Goal: Information Seeking & Learning: Learn about a topic

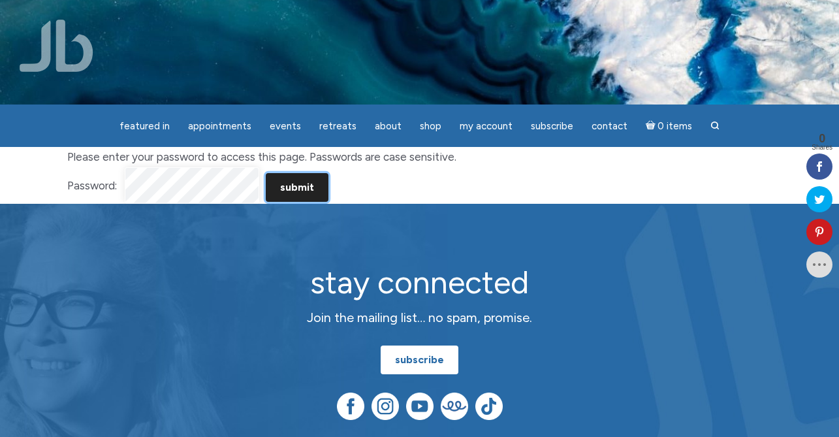
click at [322, 176] on input "Submit" at bounding box center [297, 187] width 63 height 29
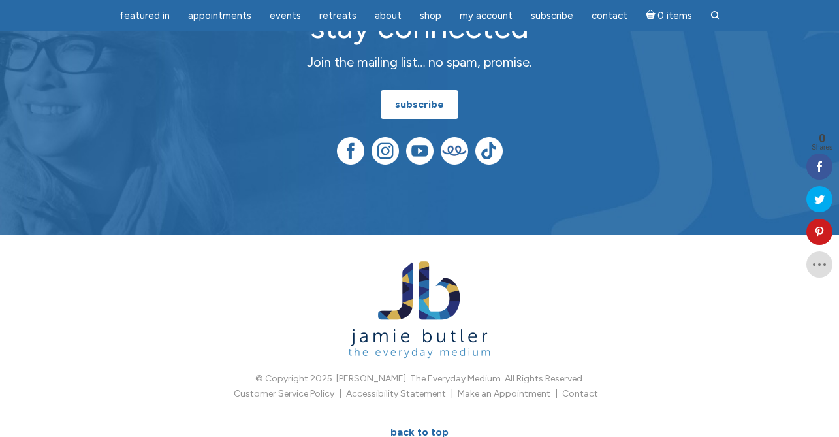
scroll to position [1717, 0]
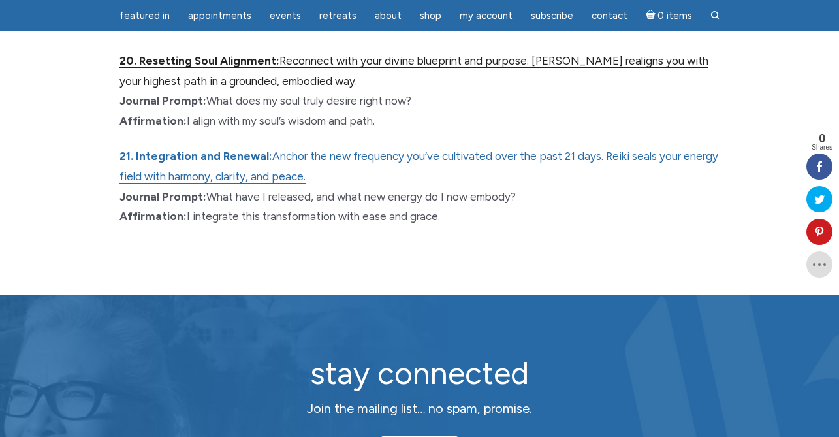
click at [391, 58] on link "20. Resetting Soul Alignment: Reconnect with your divine blueprint and purpose.…" at bounding box center [413, 71] width 589 height 34
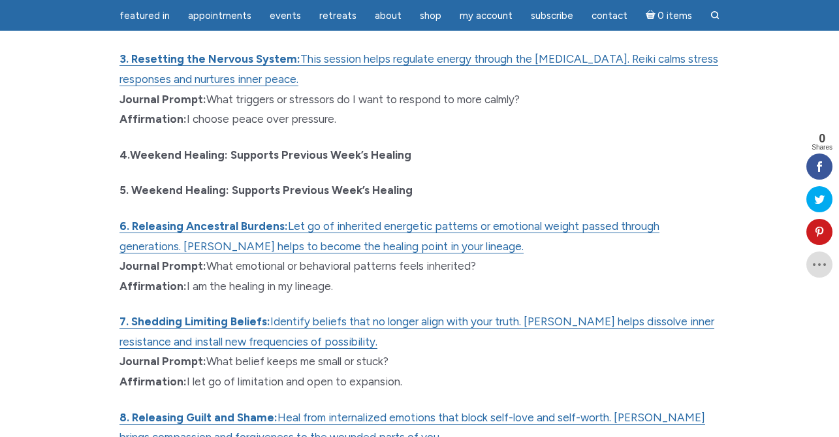
scroll to position [410, 0]
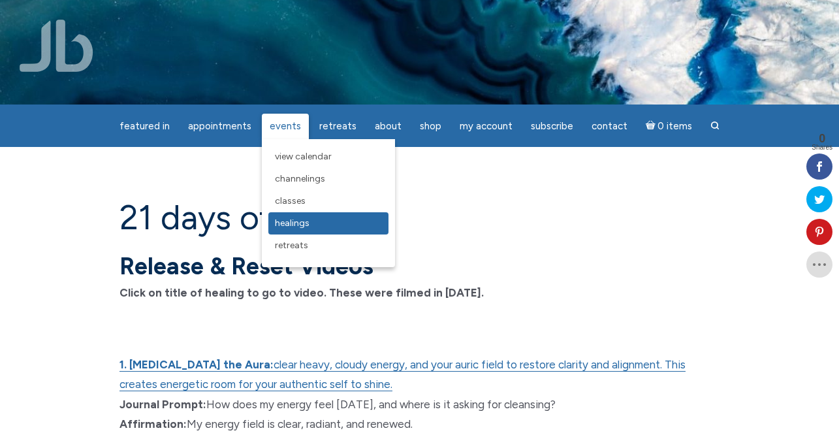
click at [303, 228] on span "Healings" at bounding box center [292, 222] width 35 height 11
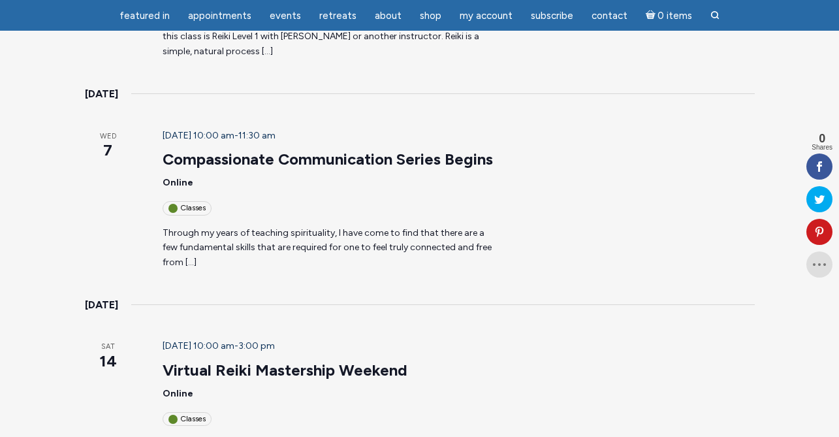
scroll to position [787, 0]
